Goal: Find contact information: Obtain details needed to contact an individual or organization

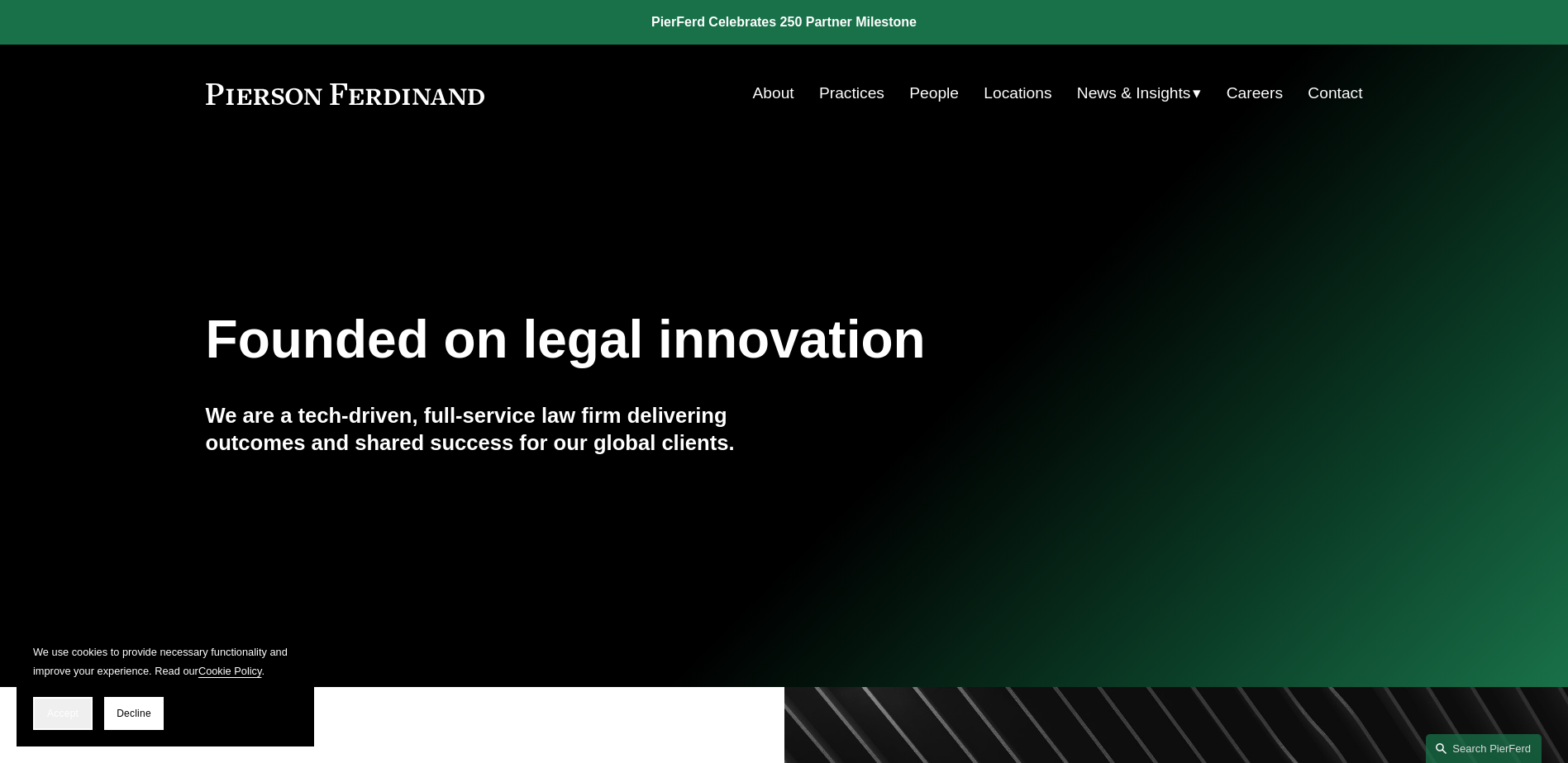
click at [50, 713] on span "Accept" at bounding box center [62, 714] width 31 height 12
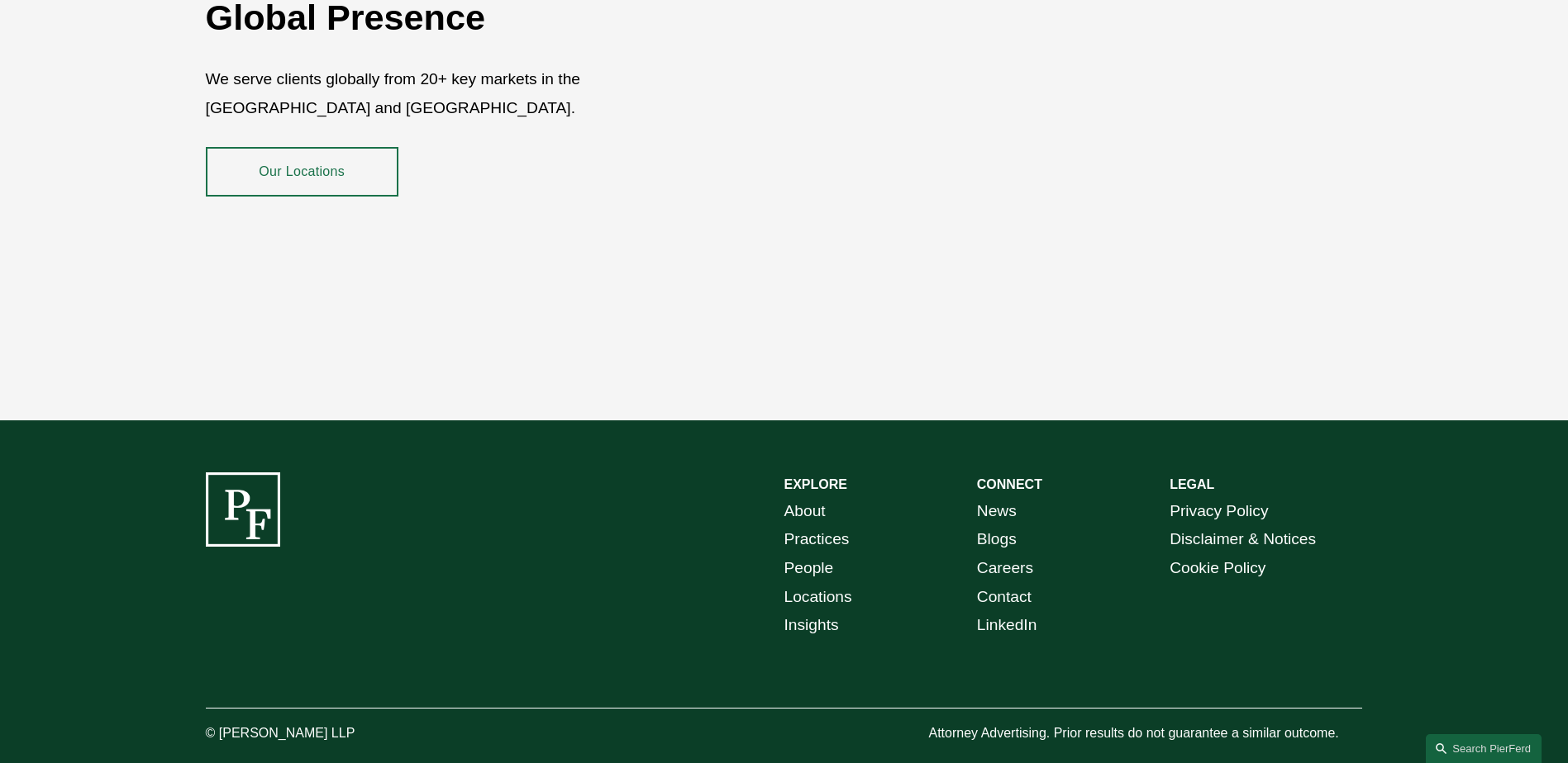
scroll to position [3022, 0]
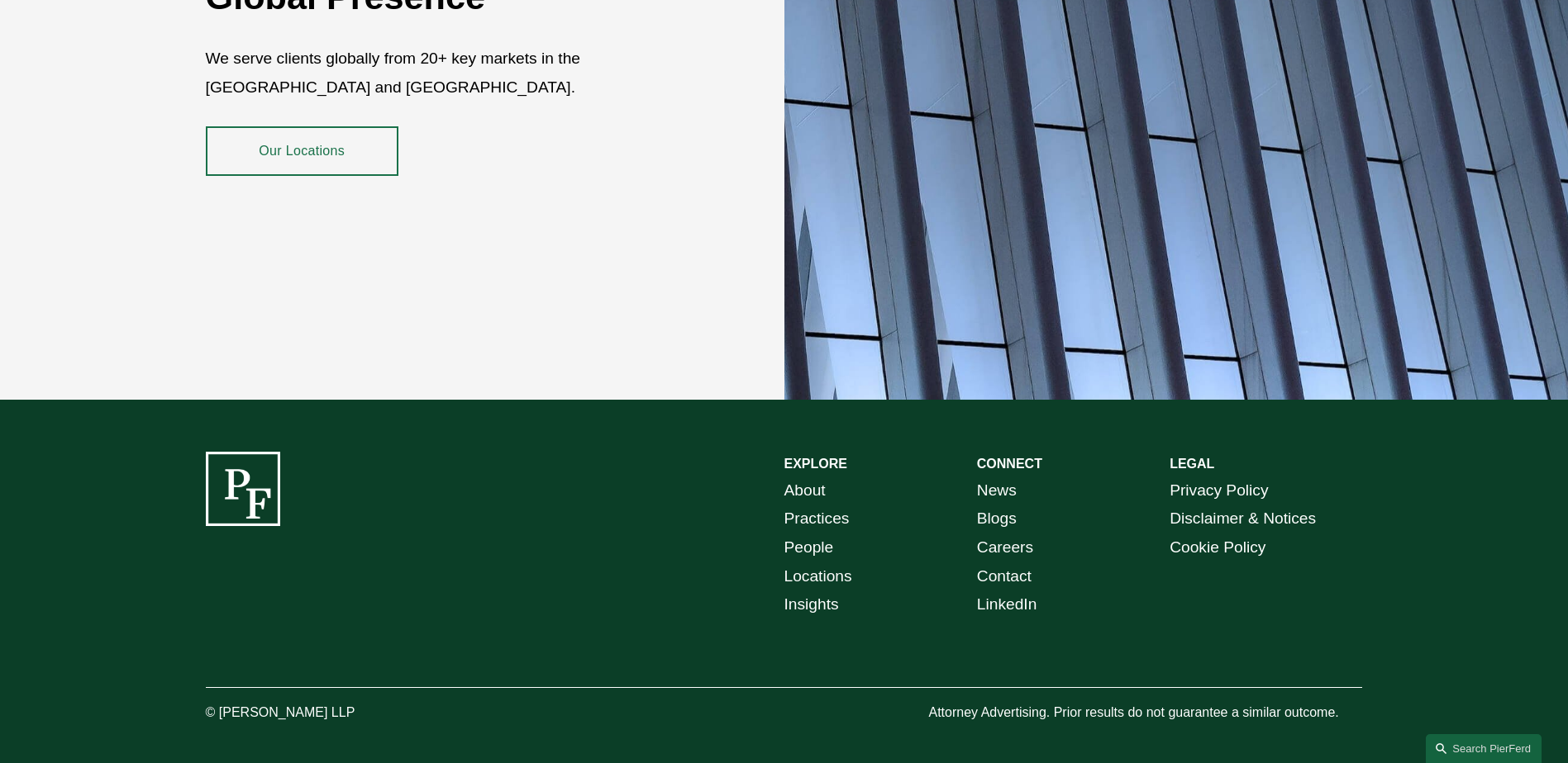
click at [333, 140] on link "Our Locations" at bounding box center [302, 151] width 193 height 49
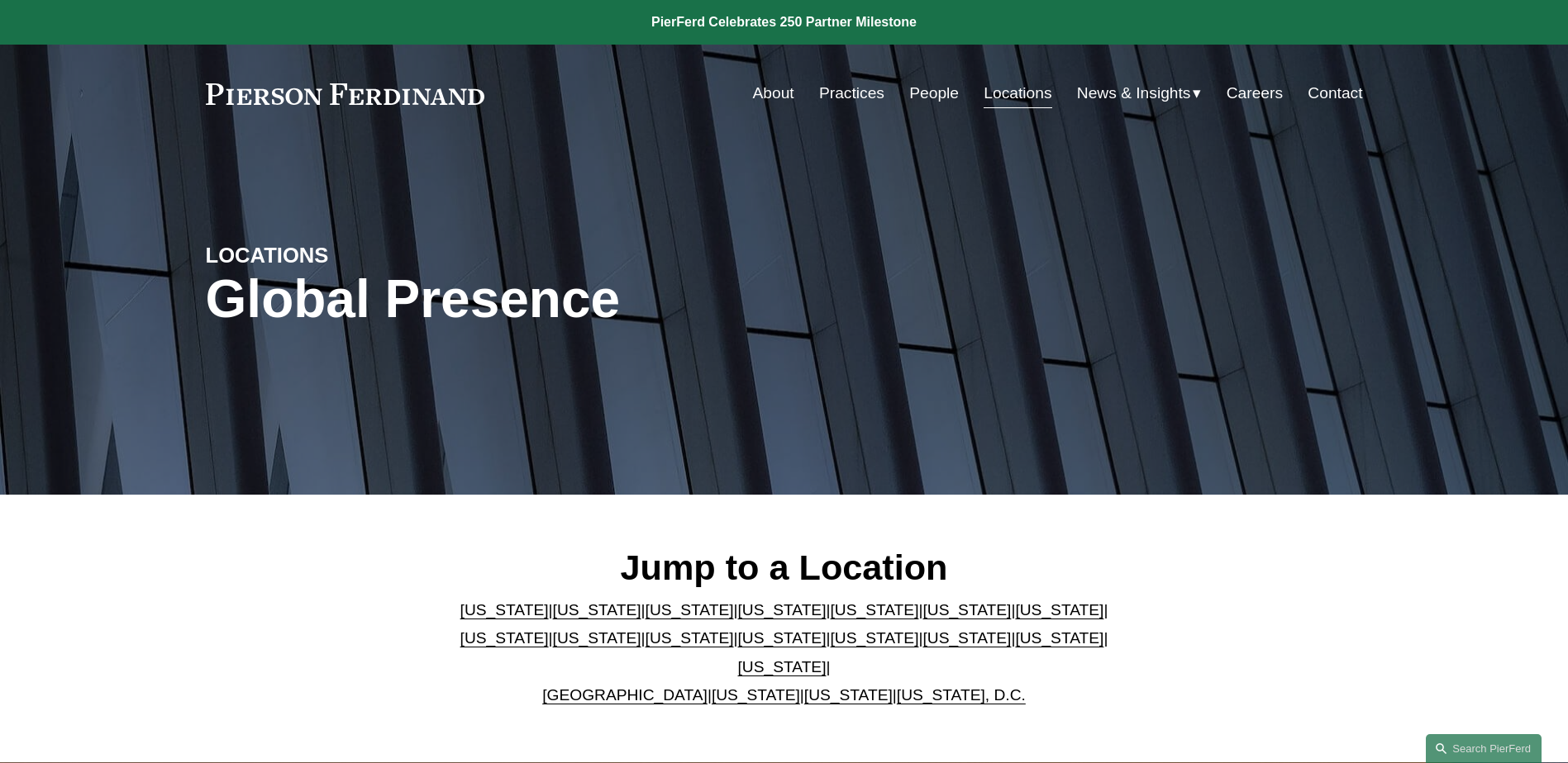
click at [615, 687] on link "[GEOGRAPHIC_DATA]" at bounding box center [625, 695] width 165 height 17
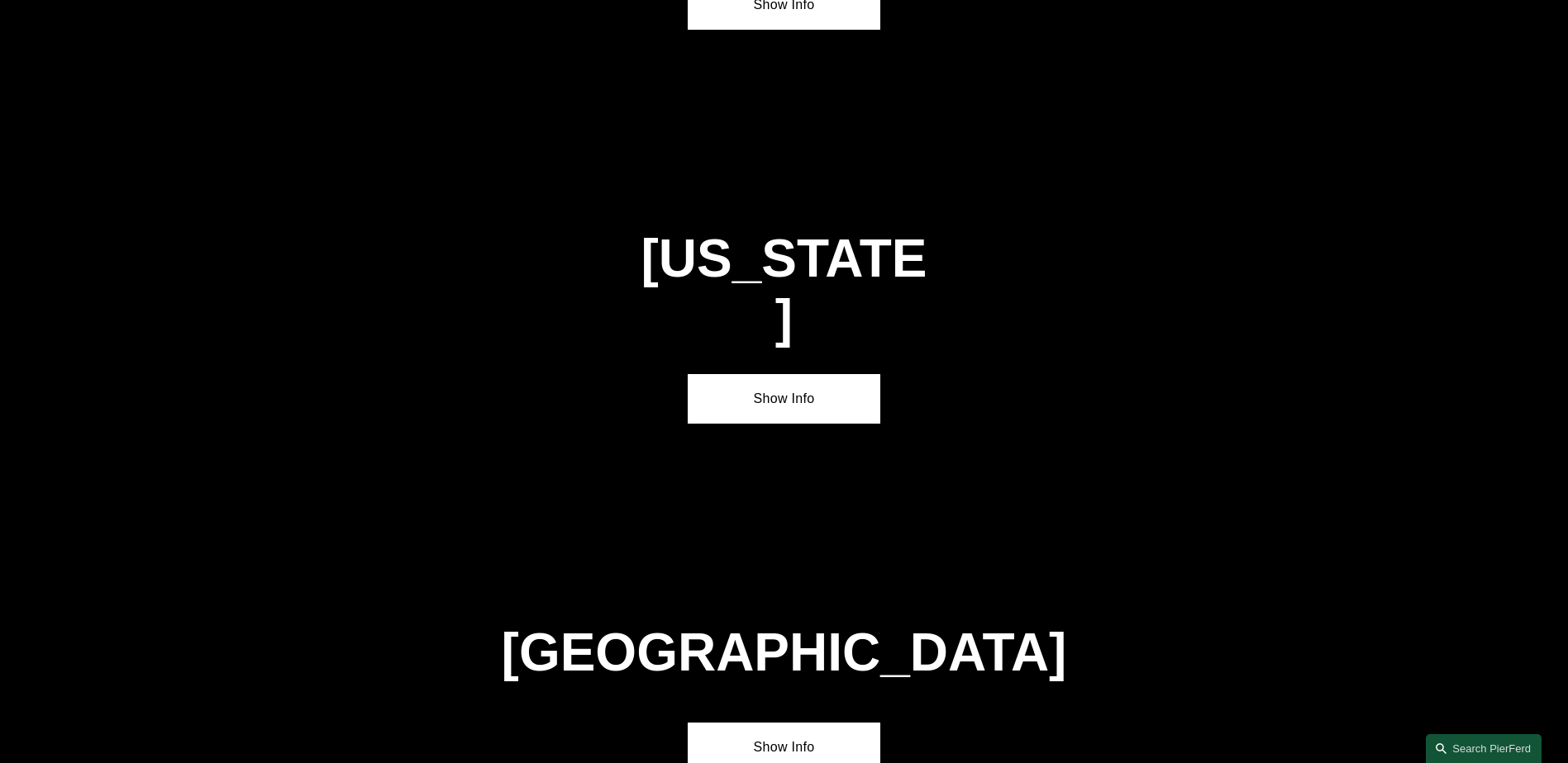
scroll to position [5970, 0]
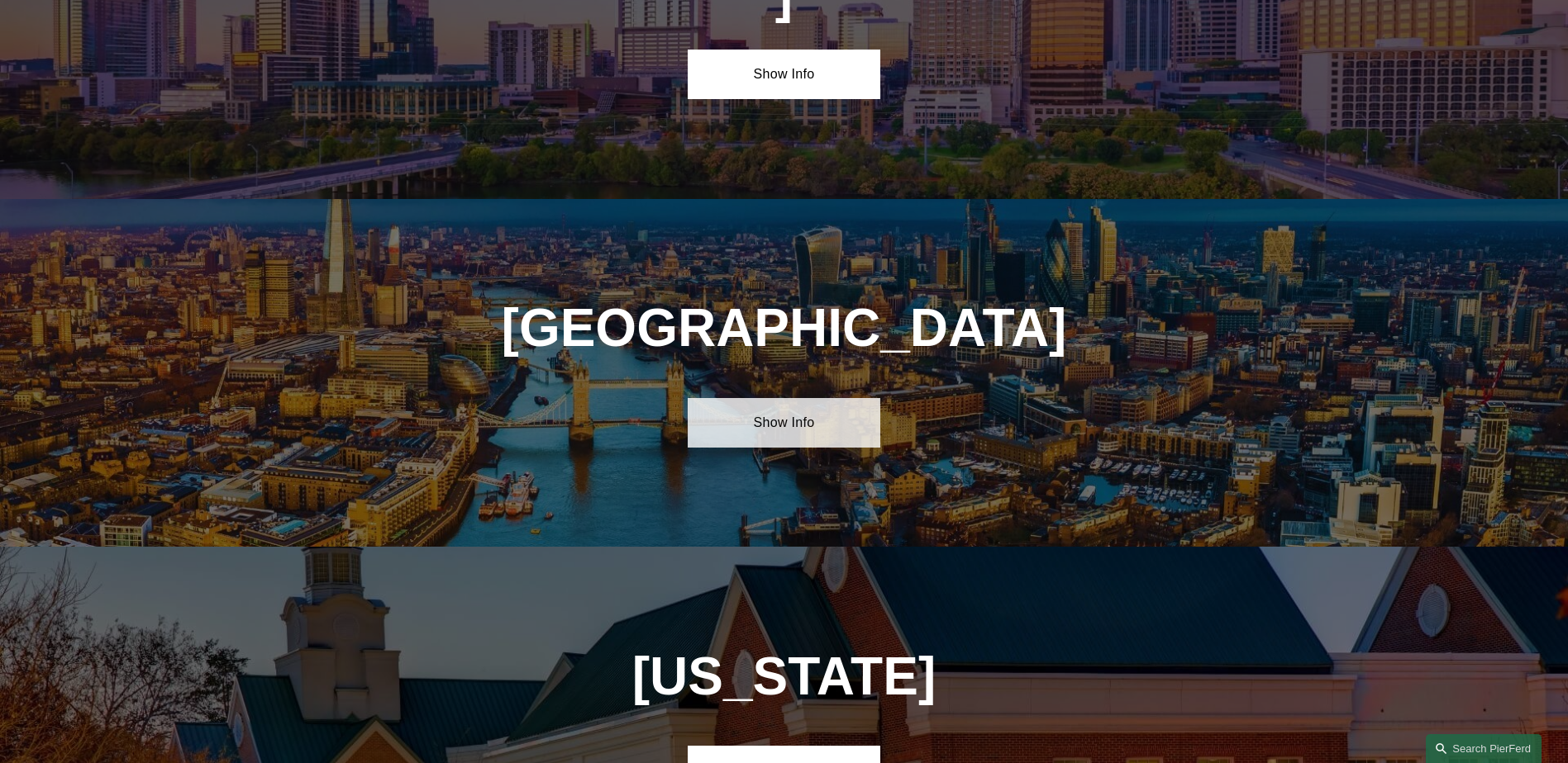
click at [798, 398] on link "Show Info" at bounding box center [784, 423] width 193 height 49
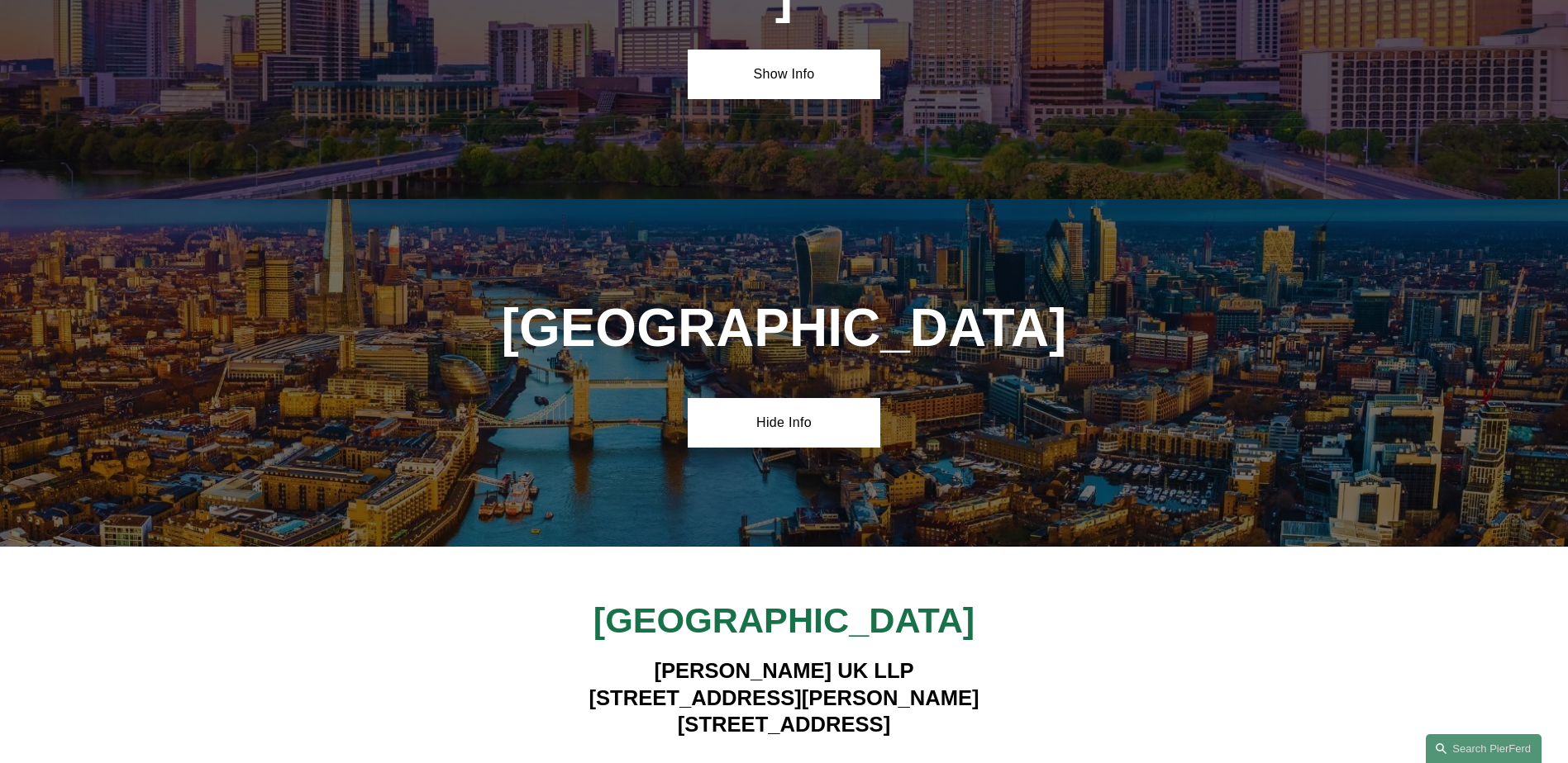
click at [809, 762] on strong "View Lawyers" at bounding box center [778, 771] width 105 height 17
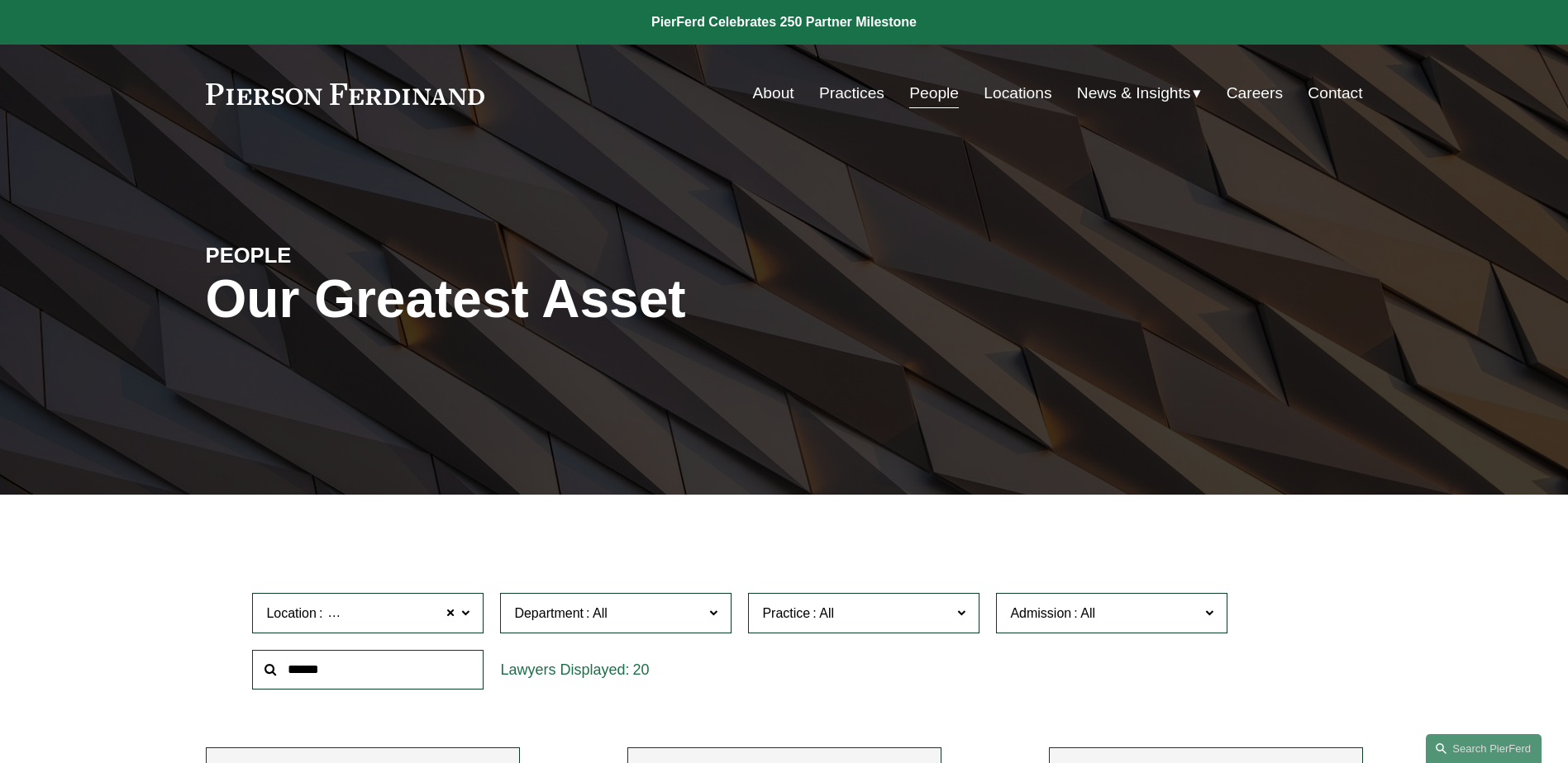
drag, startPoint x: 487, startPoint y: 108, endPoint x: 293, endPoint y: 106, distance: 194.0
click at [293, 106] on div "About Practices People Locations News & Insights News" at bounding box center [784, 93] width 1157 height 31
drag, startPoint x: 199, startPoint y: 88, endPoint x: 547, endPoint y: 120, distance: 349.5
click at [547, 120] on div "Skip to Content About Practices People Locations" at bounding box center [784, 93] width 1568 height 98
click at [740, 21] on link at bounding box center [784, 22] width 1568 height 45
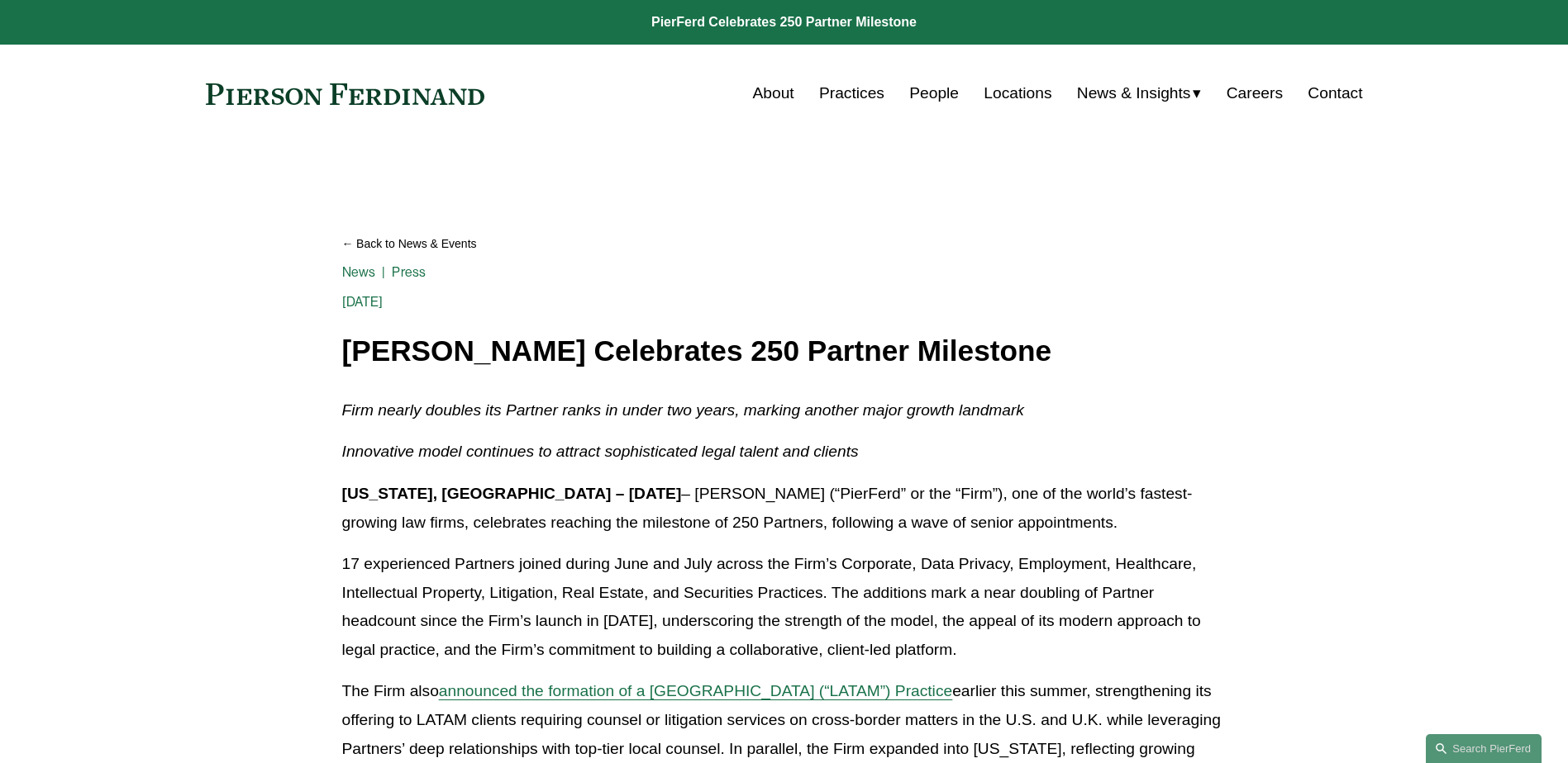
click at [440, 83] on link at bounding box center [345, 93] width 280 height 21
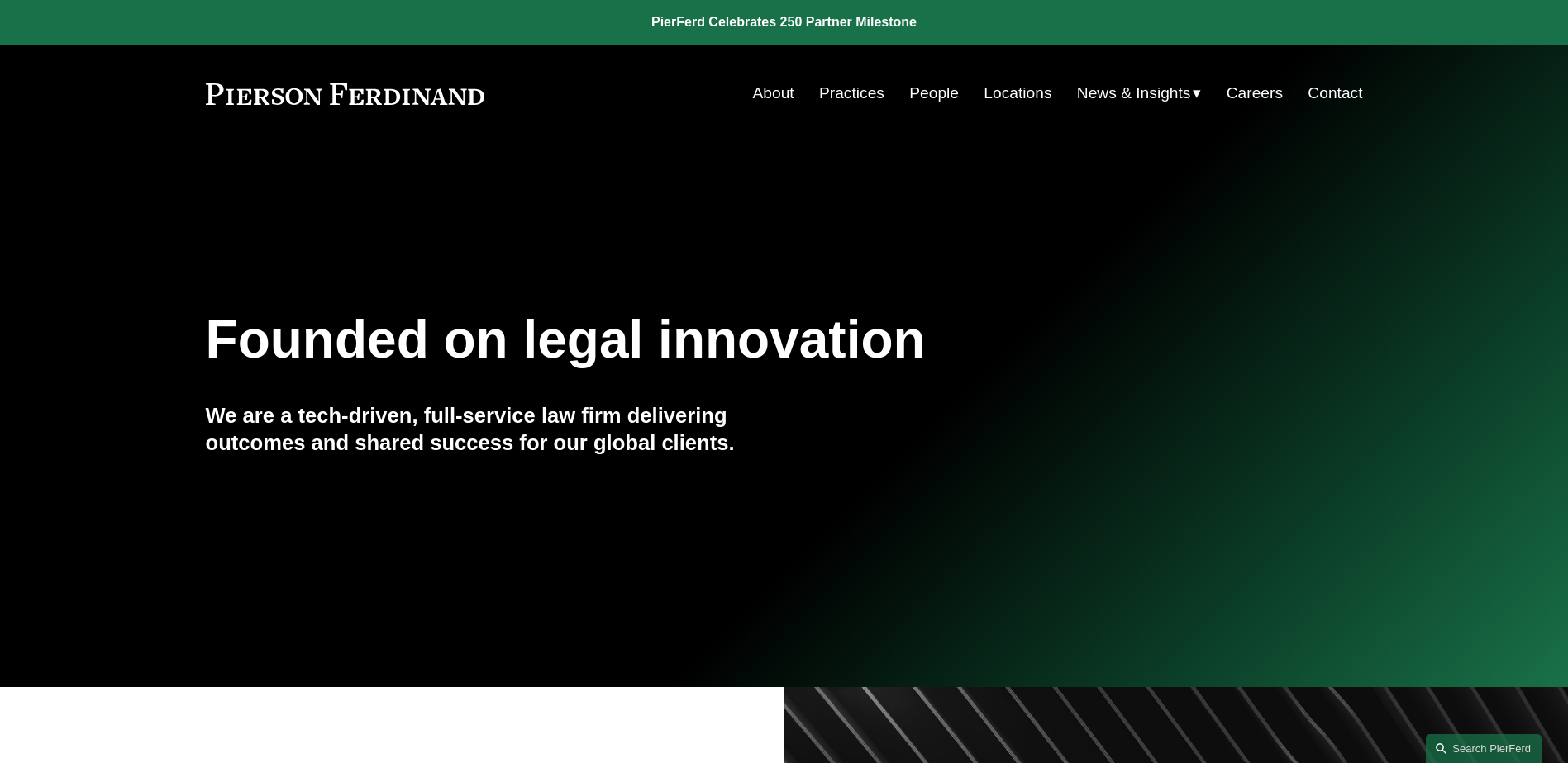
click at [935, 98] on link "People" at bounding box center [934, 93] width 49 height 31
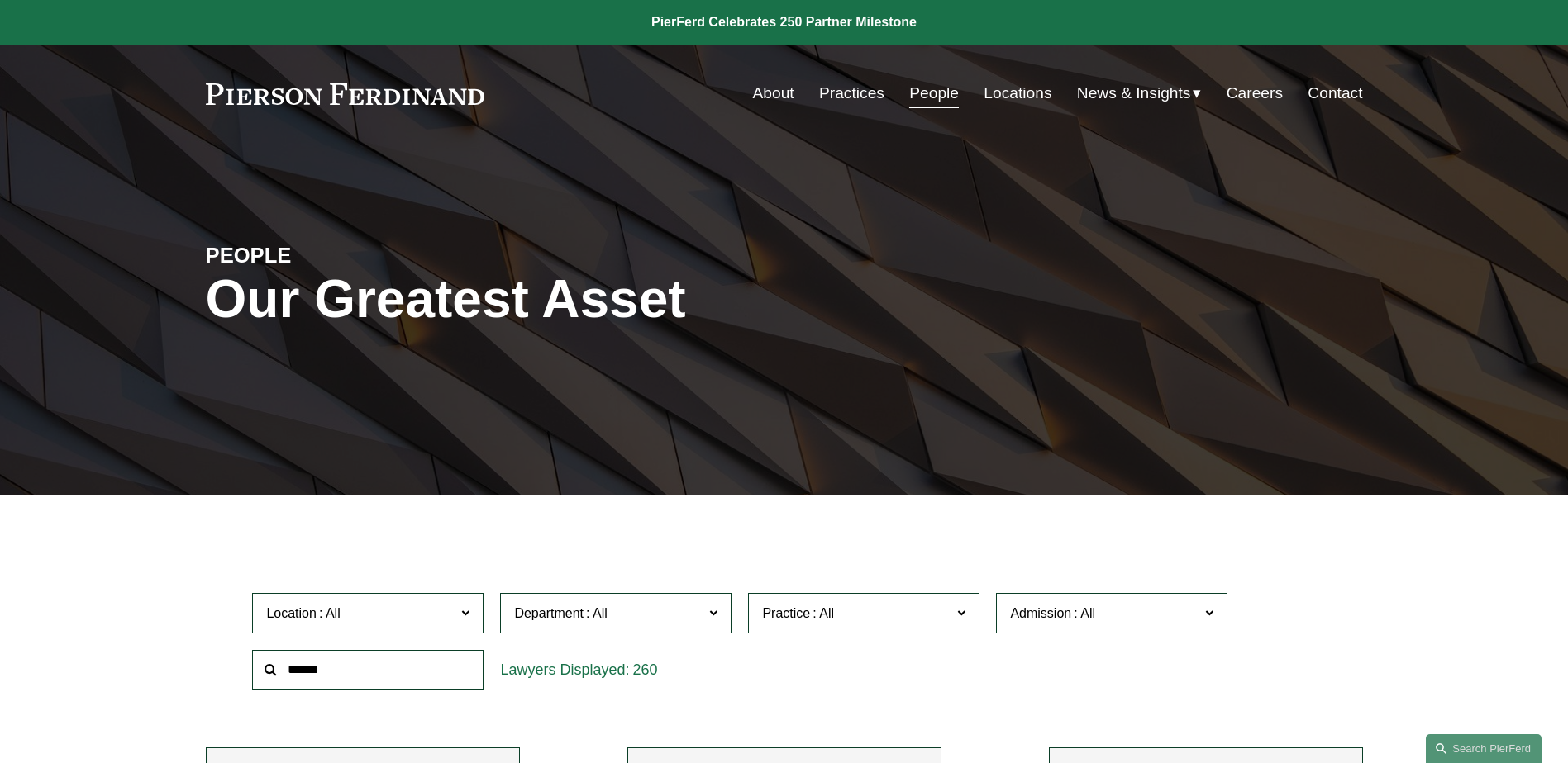
click at [1021, 91] on link "Locations" at bounding box center [1017, 93] width 68 height 31
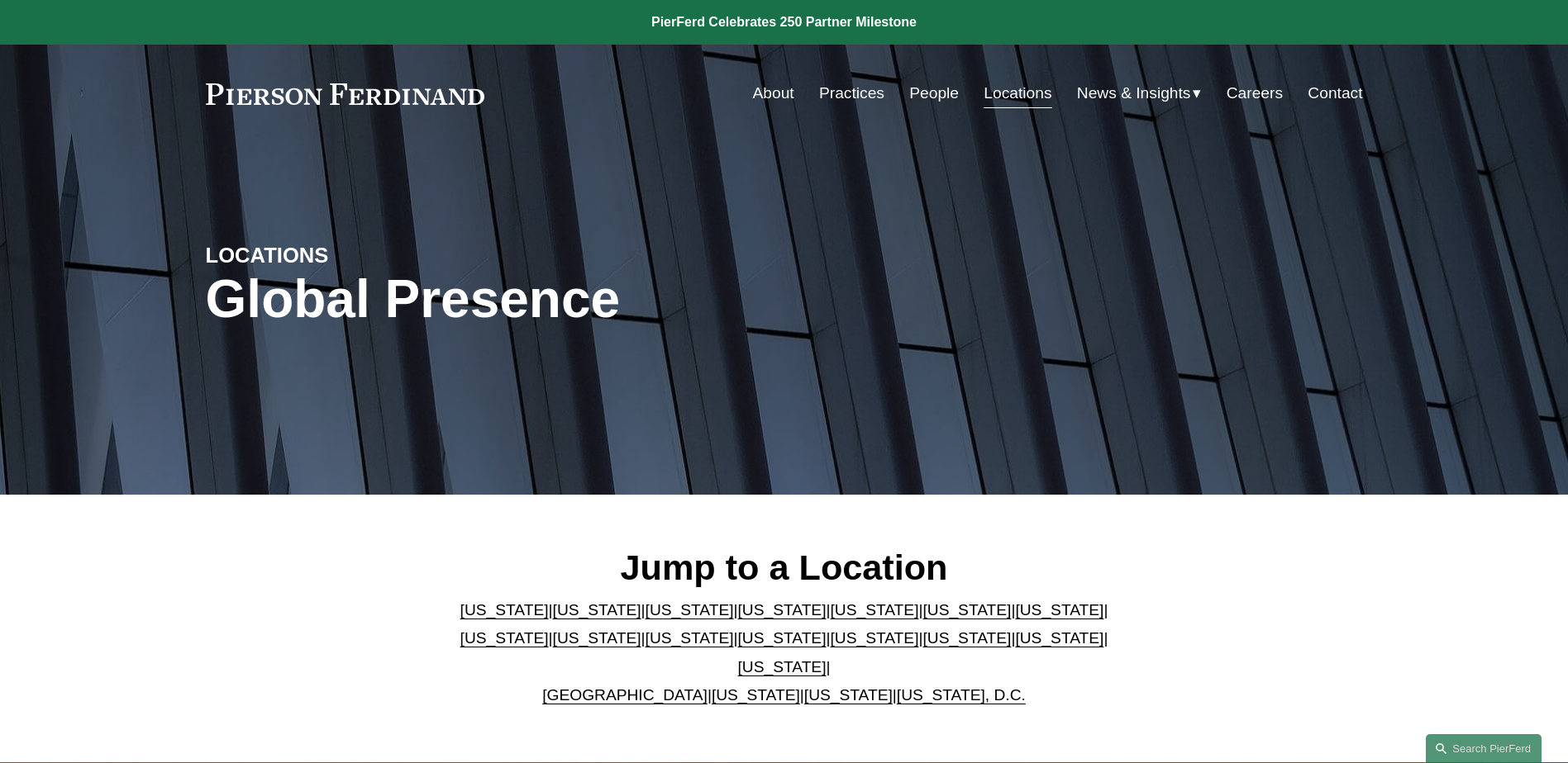
click at [660, 687] on link "[GEOGRAPHIC_DATA]" at bounding box center [625, 695] width 165 height 17
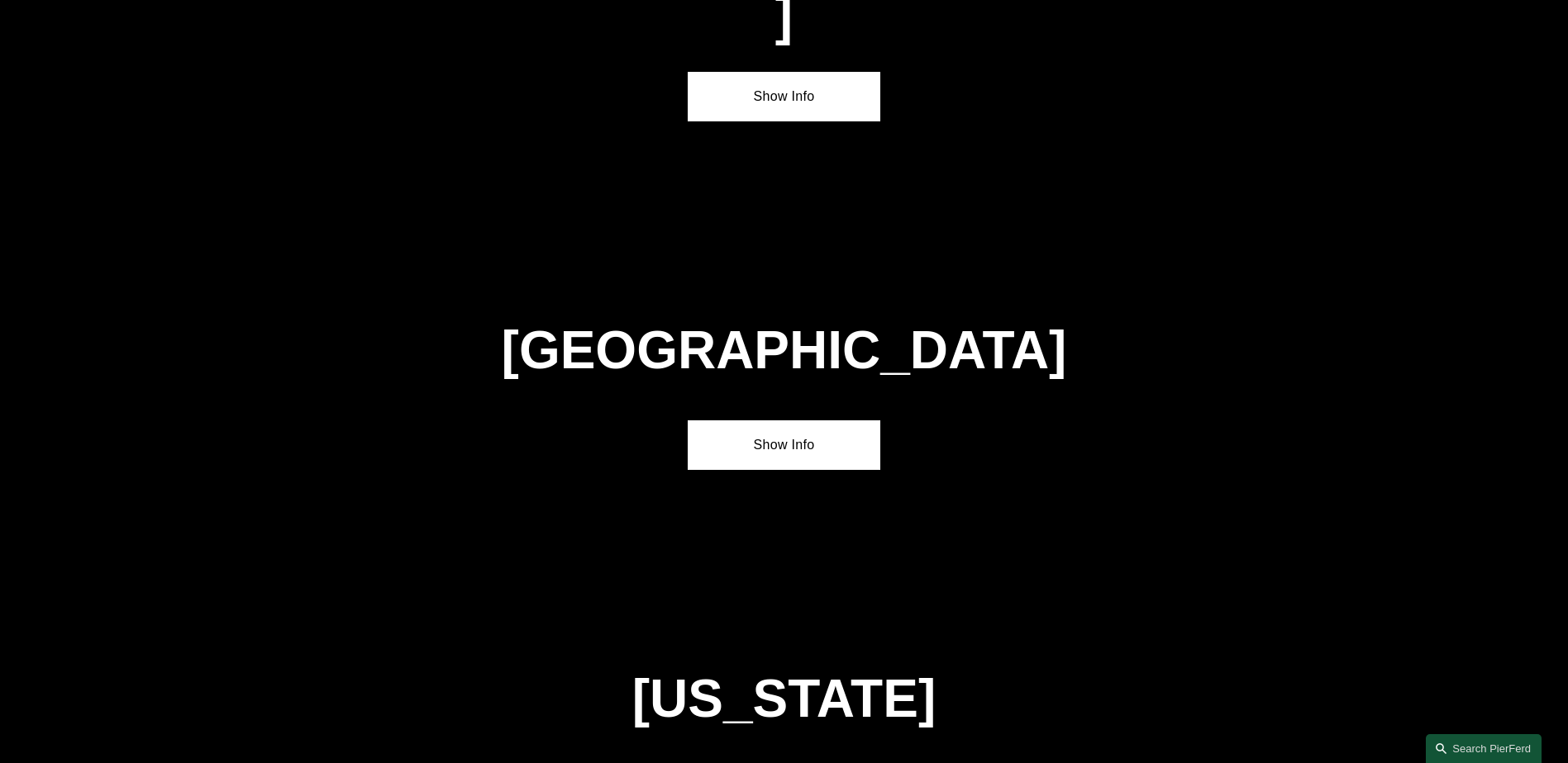
scroll to position [5970, 0]
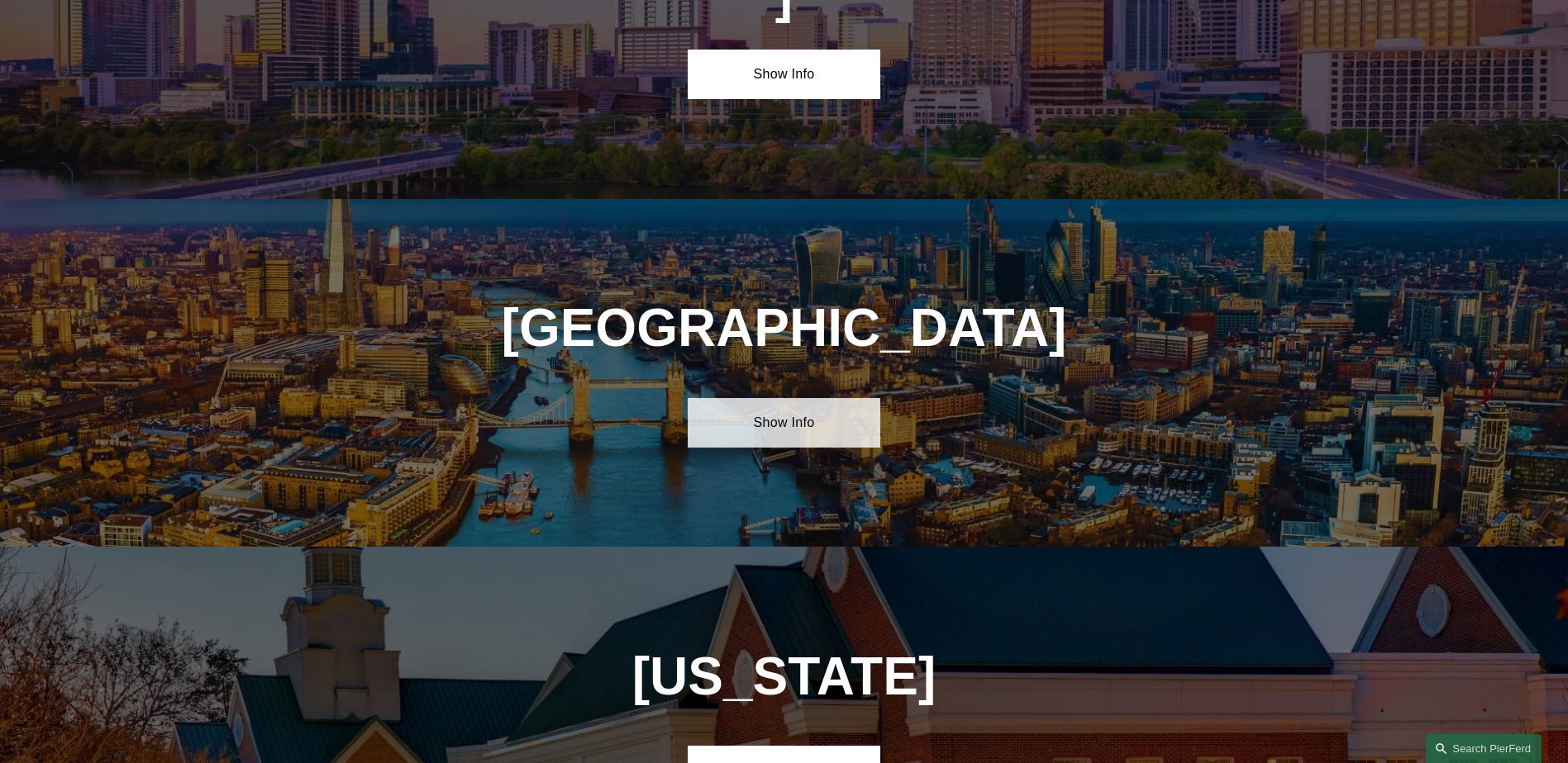
click at [796, 398] on link "Show Info" at bounding box center [784, 423] width 193 height 49
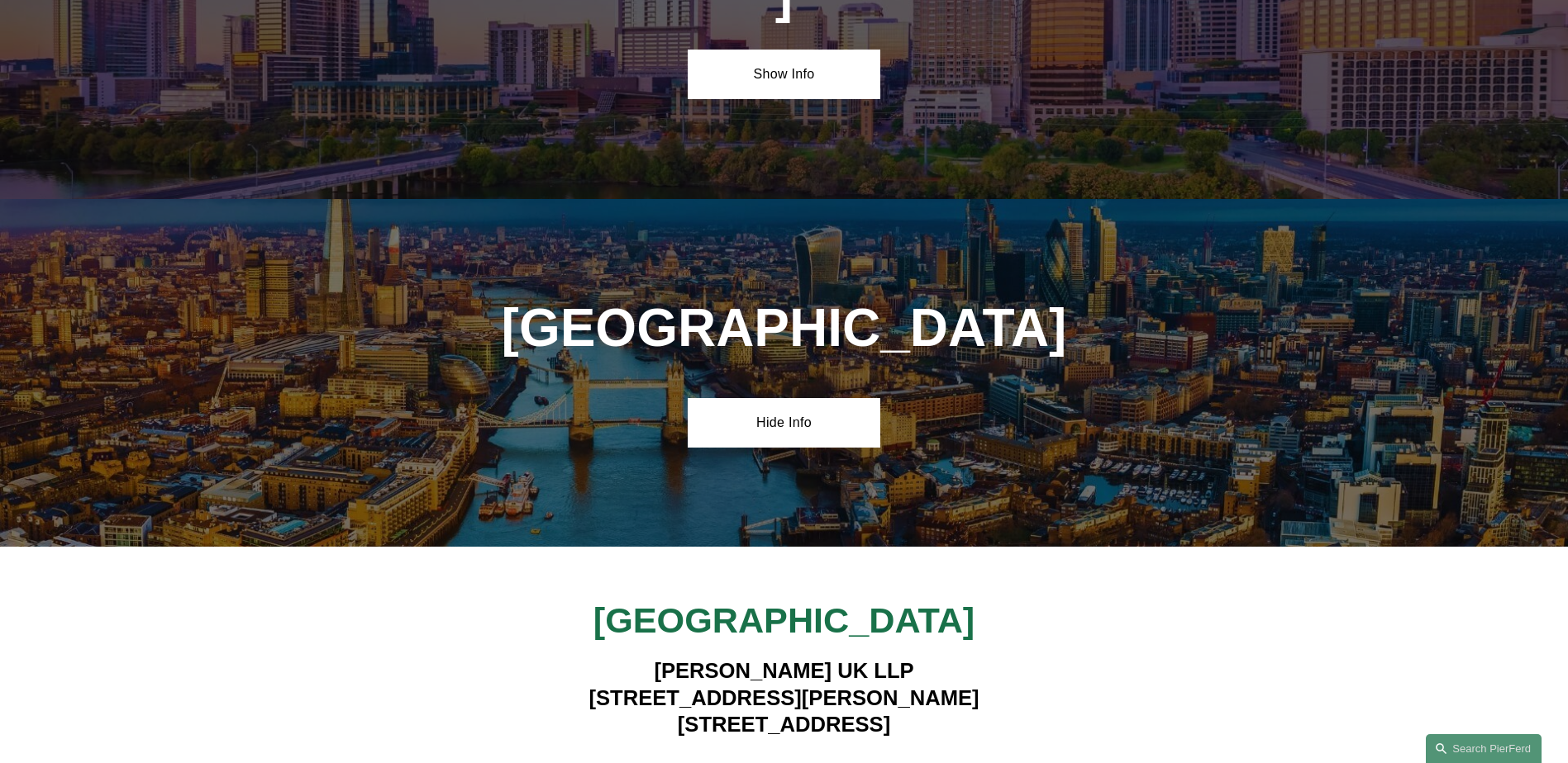
click at [786, 762] on strong "View Lawyers" at bounding box center [778, 771] width 105 height 17
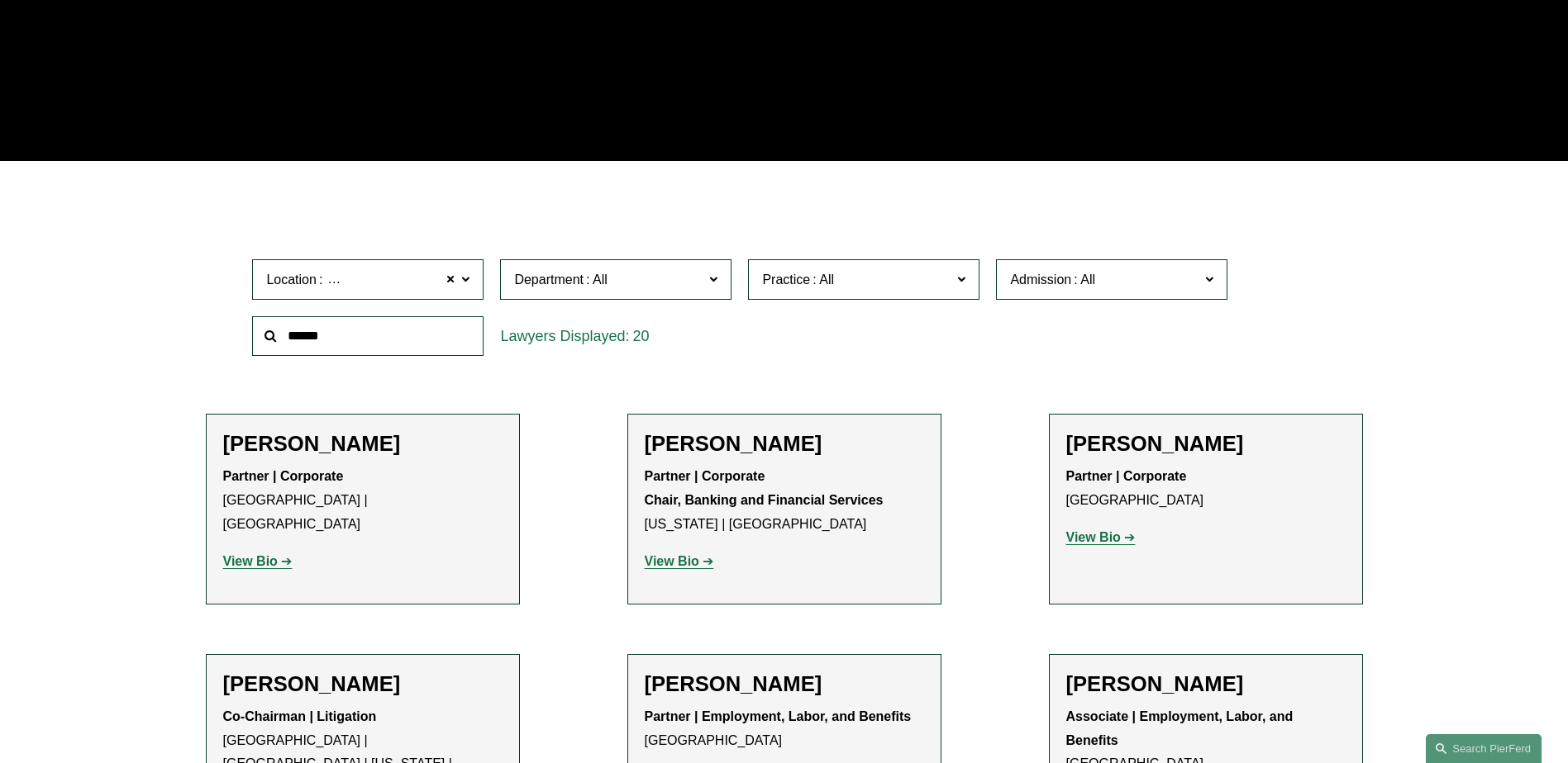
scroll to position [335, 0]
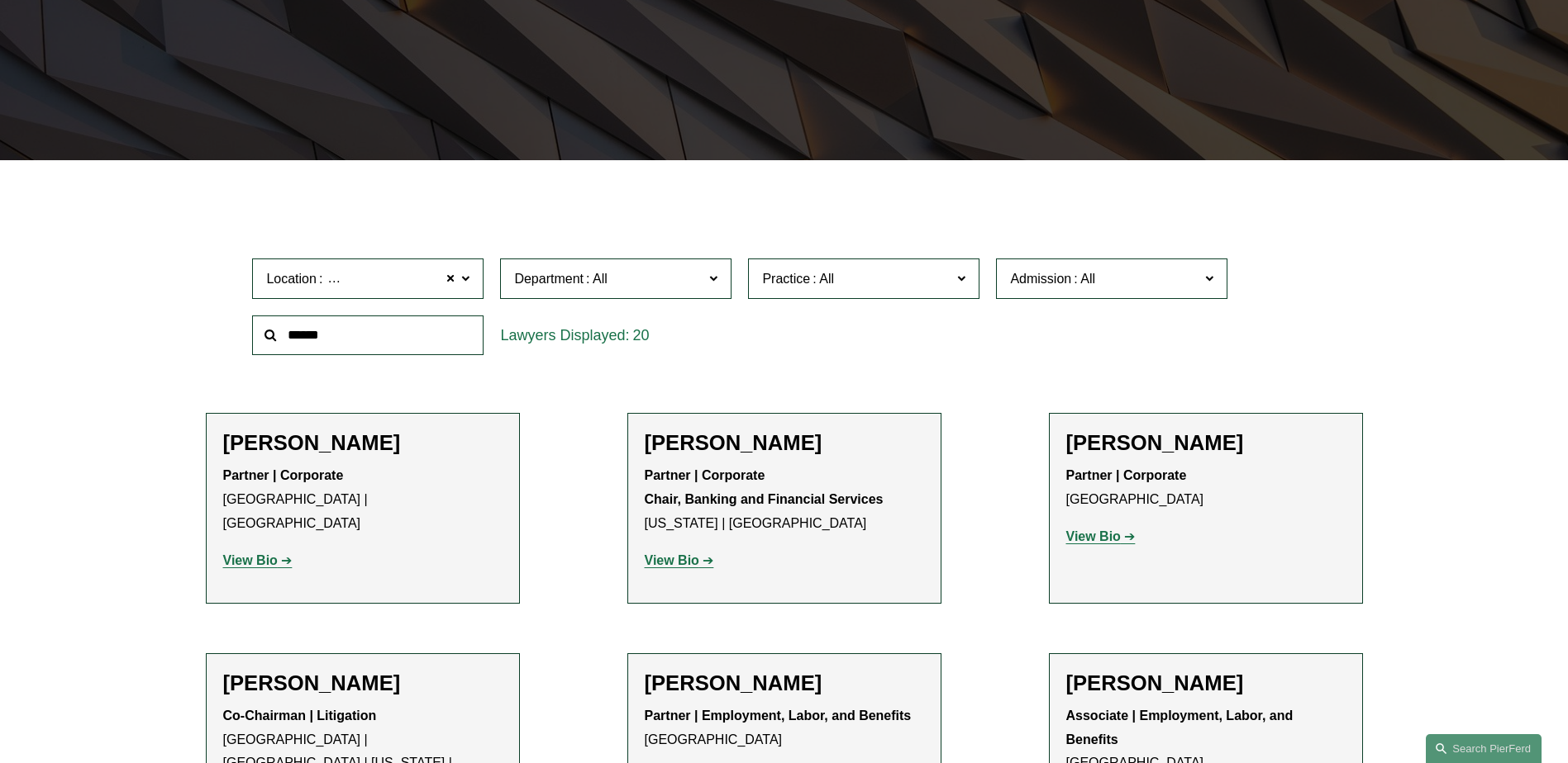
click at [271, 553] on strong "View Bio" at bounding box center [251, 560] width 54 height 14
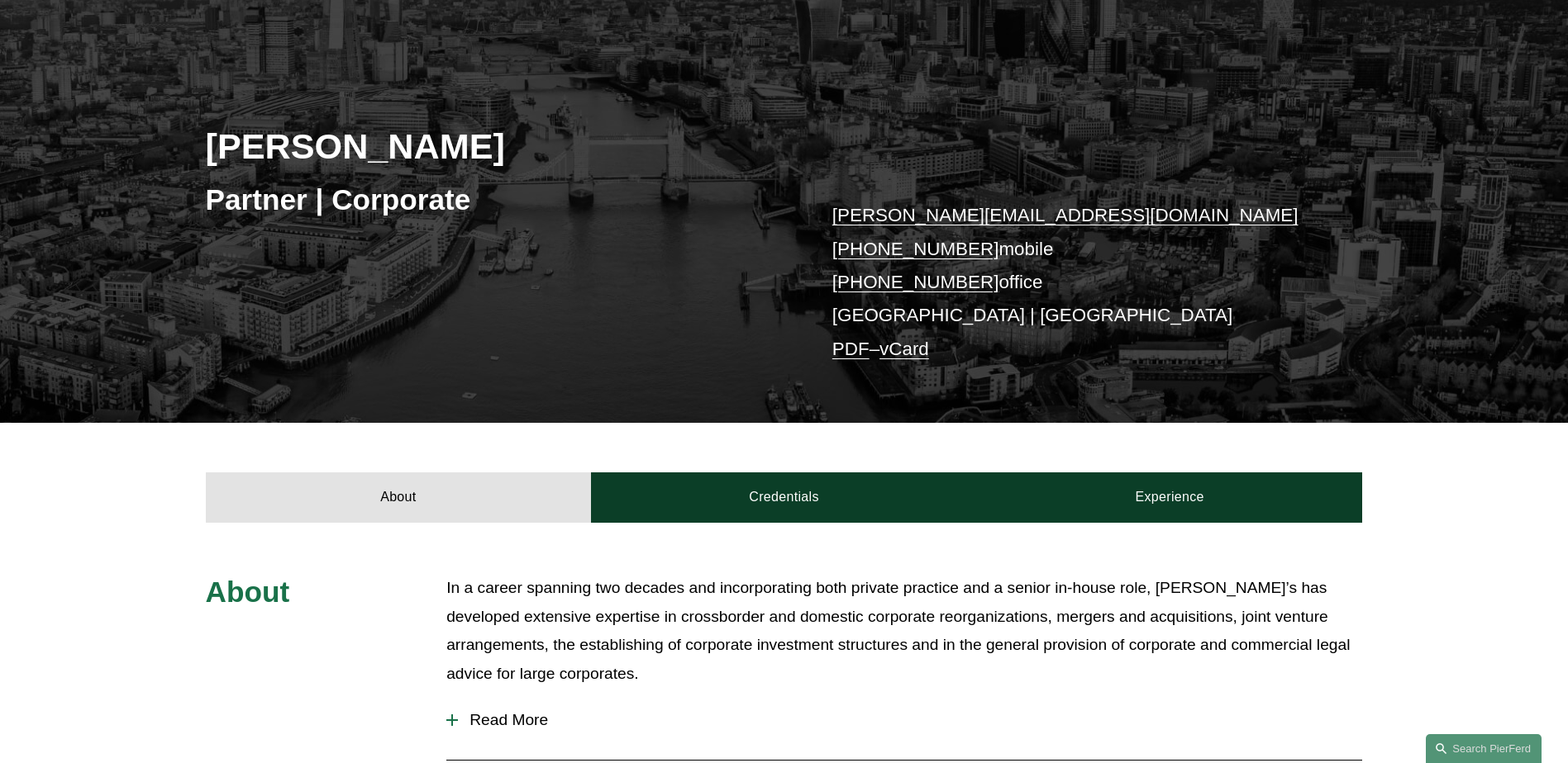
scroll to position [164, 0]
drag, startPoint x: 204, startPoint y: 145, endPoint x: 542, endPoint y: 157, distance: 338.2
click at [542, 157] on div "[PERSON_NAME] Partner | Corporate [PERSON_NAME][EMAIL_ADDRESS][DOMAIN_NAME] [PH…" at bounding box center [784, 225] width 1568 height 398
copy h2 "[PERSON_NAME]"
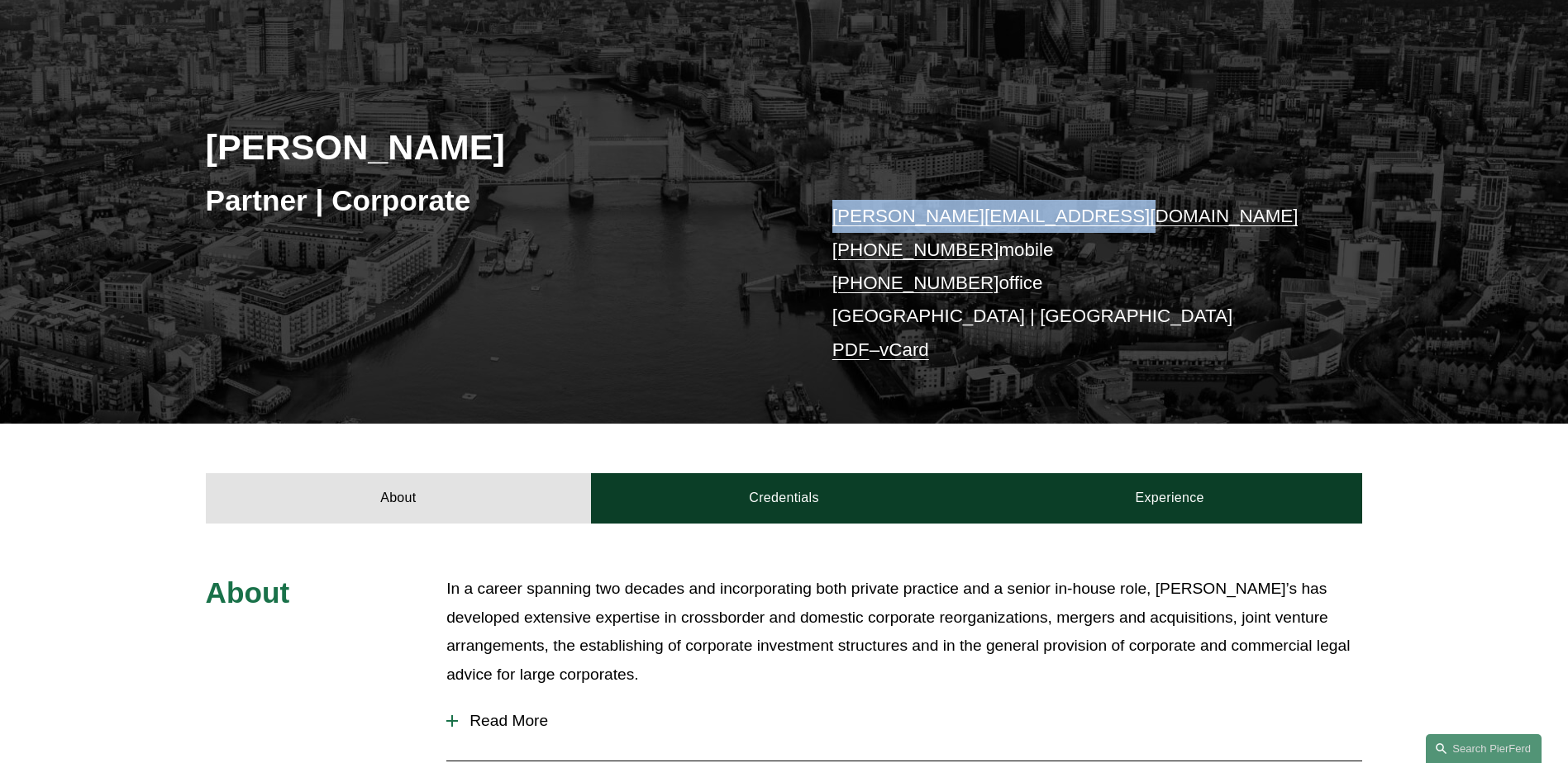
drag, startPoint x: 1121, startPoint y: 214, endPoint x: 834, endPoint y: 206, distance: 287.1
click at [834, 206] on p "[PERSON_NAME][EMAIL_ADDRESS][DOMAIN_NAME] [PHONE_NUMBER] mobile [PHONE_NUMBER] …" at bounding box center [1073, 283] width 482 height 167
copy link "[PERSON_NAME][EMAIL_ADDRESS][DOMAIN_NAME]"
drag, startPoint x: 1050, startPoint y: 285, endPoint x: 828, endPoint y: 279, distance: 222.1
click at [828, 279] on div "[PERSON_NAME] Partner | Corporate [PERSON_NAME][EMAIL_ADDRESS][DOMAIN_NAME] [PH…" at bounding box center [784, 225] width 1568 height 398
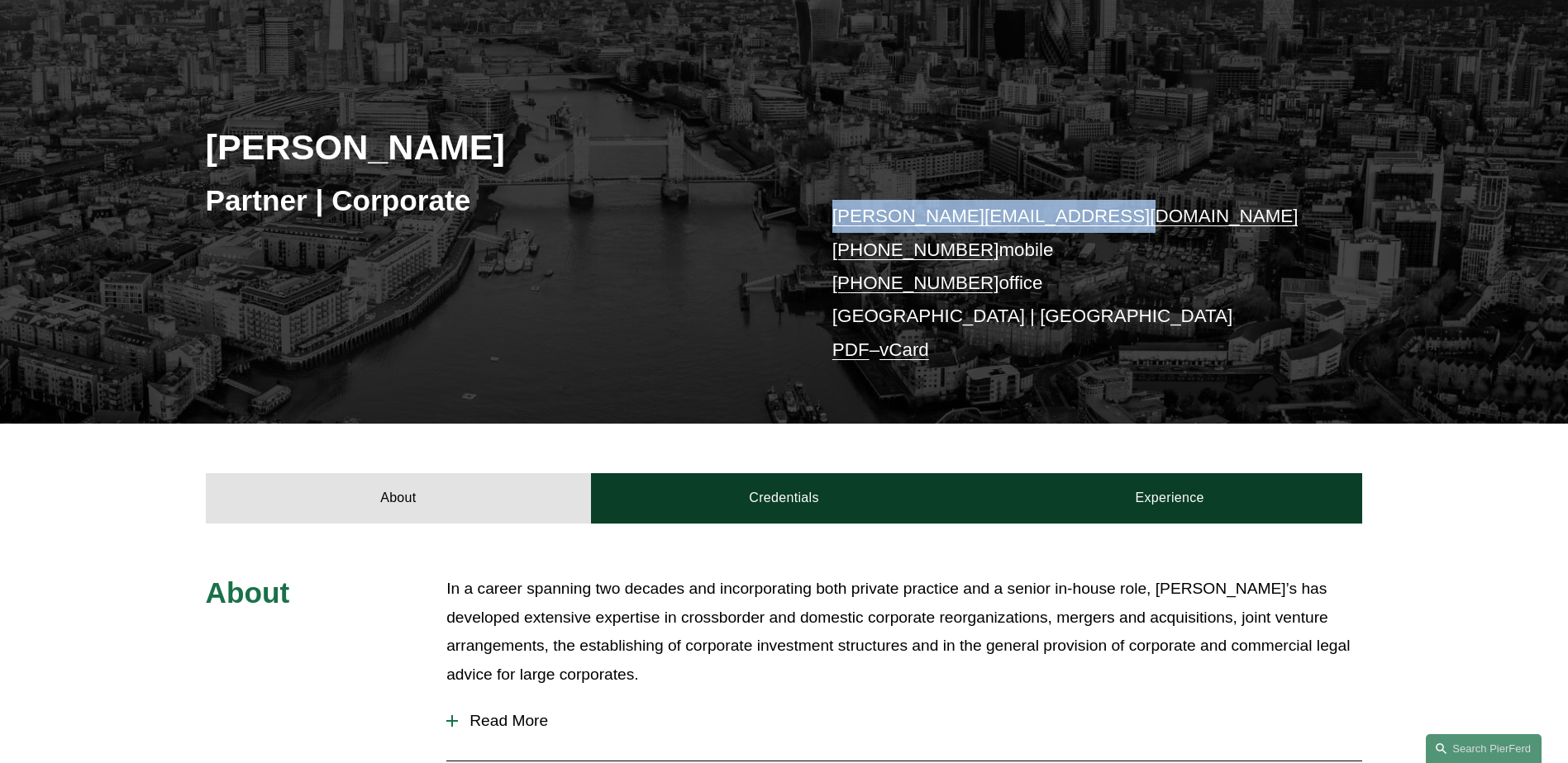
copy p "[PHONE_NUMBER] office"
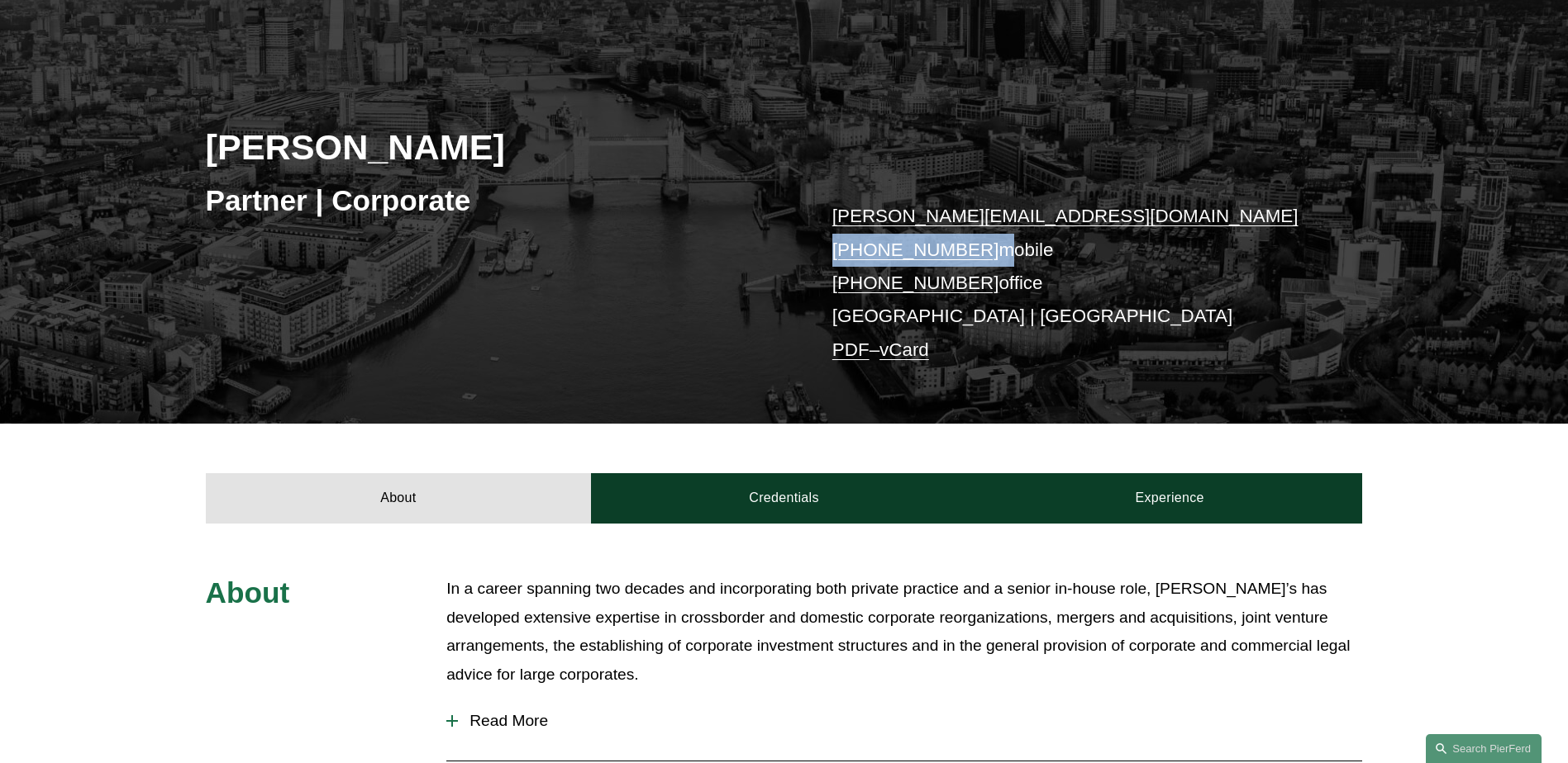
drag, startPoint x: 994, startPoint y: 252, endPoint x: 830, endPoint y: 255, distance: 164.0
click at [830, 255] on div "[PERSON_NAME] Partner | Corporate [PERSON_NAME][EMAIL_ADDRESS][DOMAIN_NAME] [PH…" at bounding box center [784, 225] width 1568 height 398
copy p "[PHONE_NUMBER]"
click at [925, 345] on link "vCard" at bounding box center [904, 350] width 49 height 20
